Goal: Navigation & Orientation: Go to known website

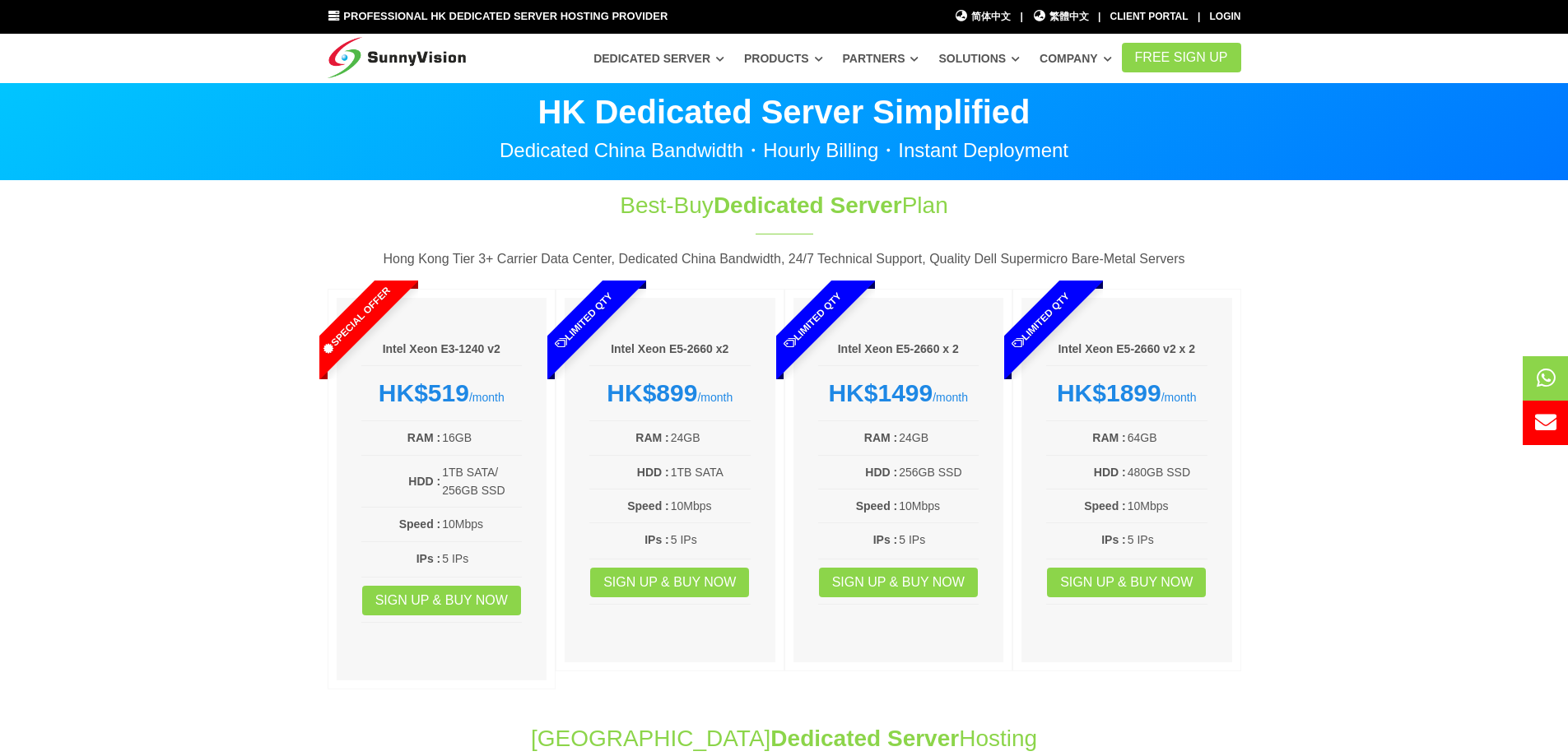
click at [448, 62] on img at bounding box center [397, 54] width 139 height 41
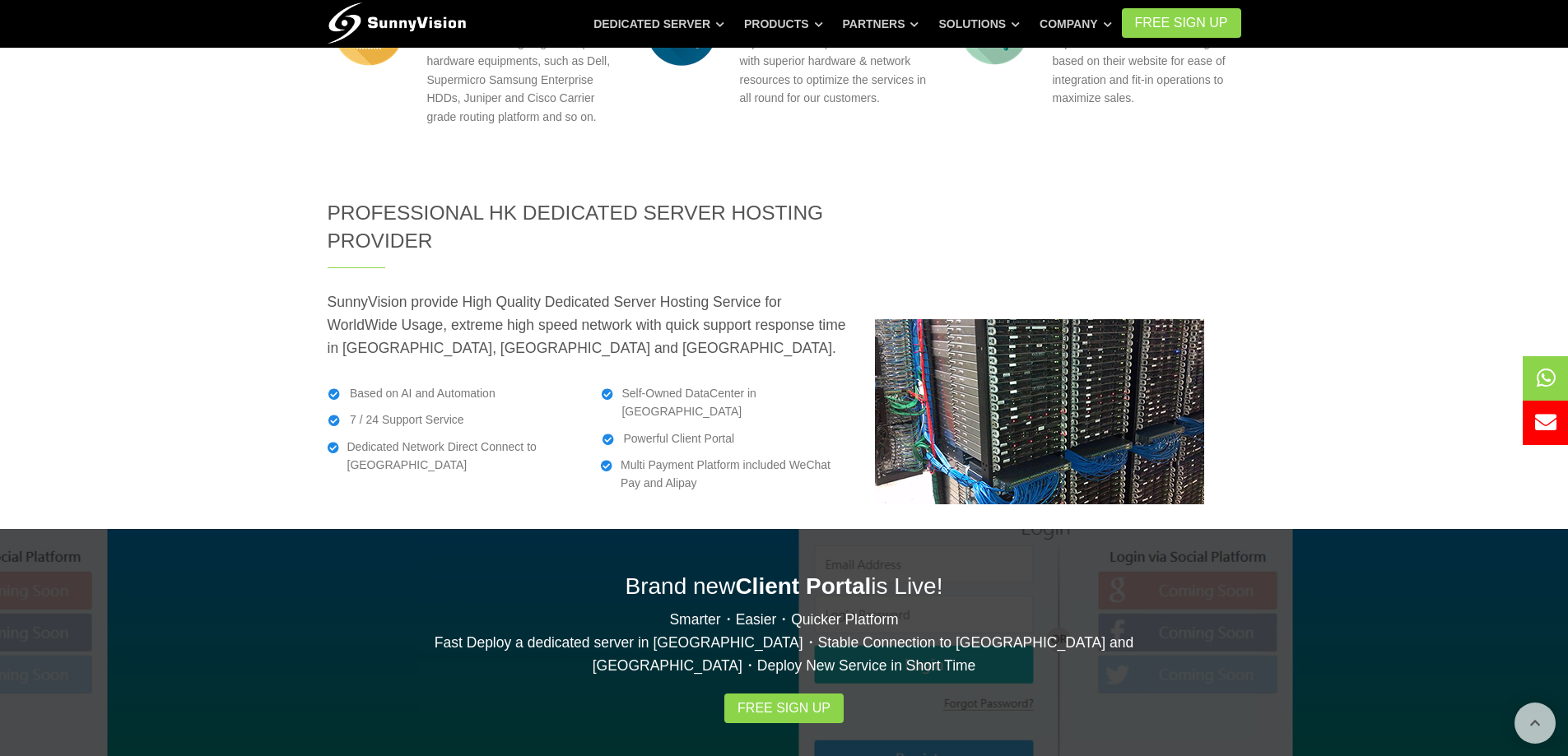
scroll to position [2309, 0]
